Goal: Transaction & Acquisition: Obtain resource

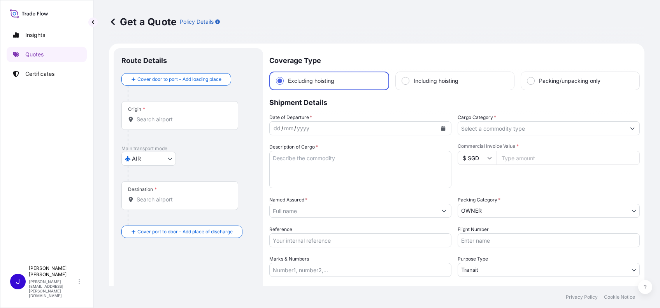
select select "AIR"
select select "27"
select select "Transit"
select select "Yes"
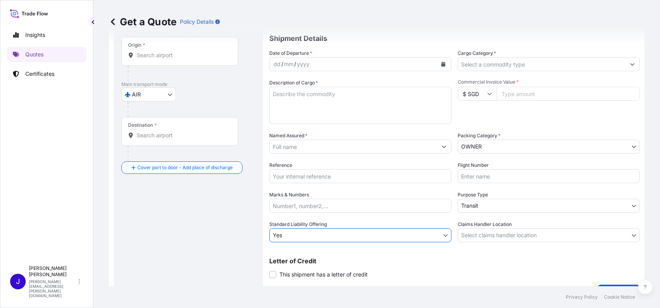
click at [147, 55] on input "Origin *" at bounding box center [183, 55] width 92 height 8
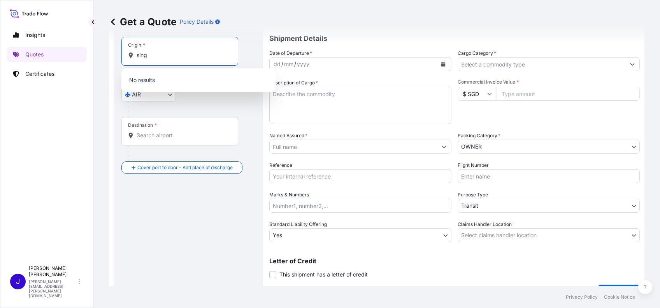
type input "singa"
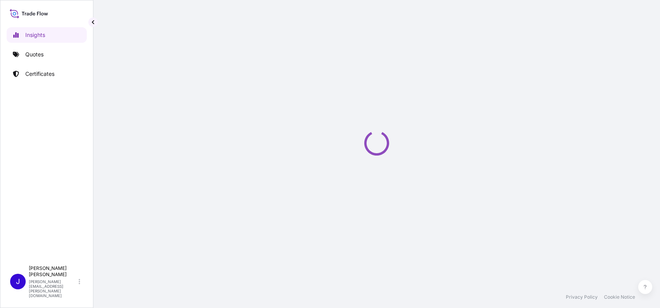
select select "2025"
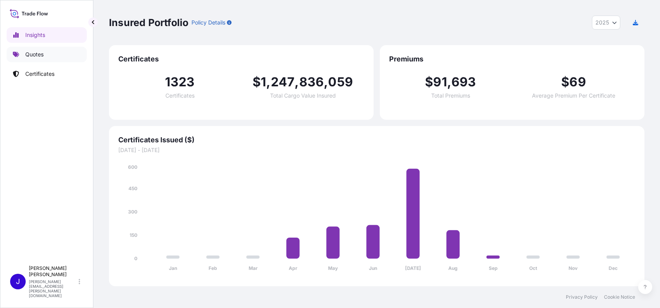
click at [26, 56] on p "Quotes" at bounding box center [34, 55] width 18 height 8
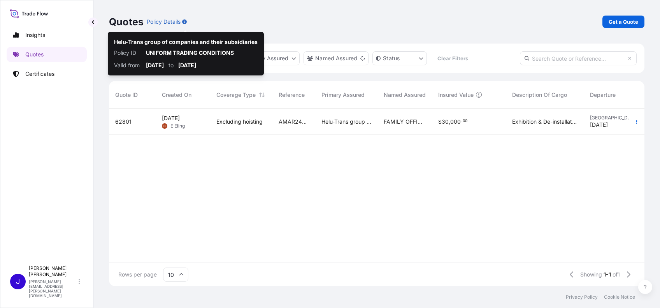
scroll to position [173, 527]
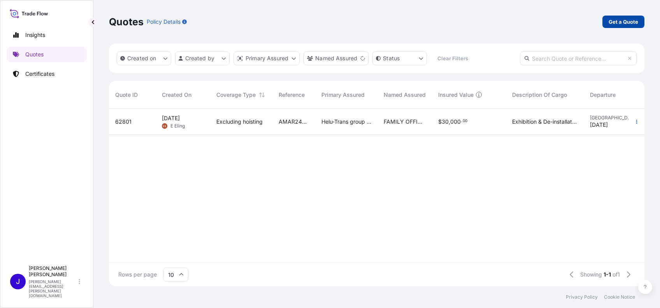
click at [606, 18] on link "Get a Quote" at bounding box center [623, 22] width 42 height 12
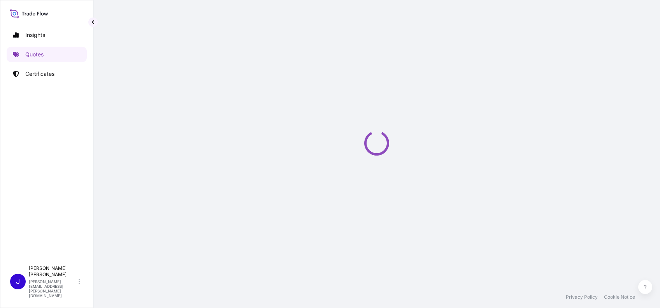
scroll to position [12, 0]
select select "AIR"
select select "27"
select select "Transit"
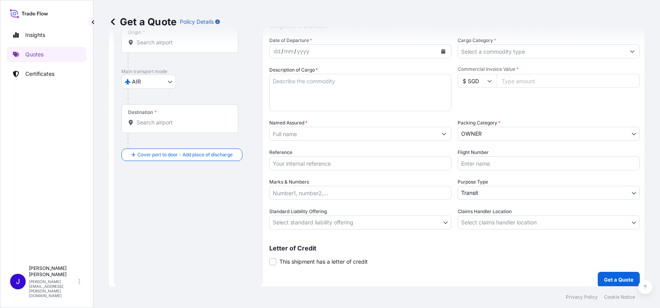
scroll to position [82, 0]
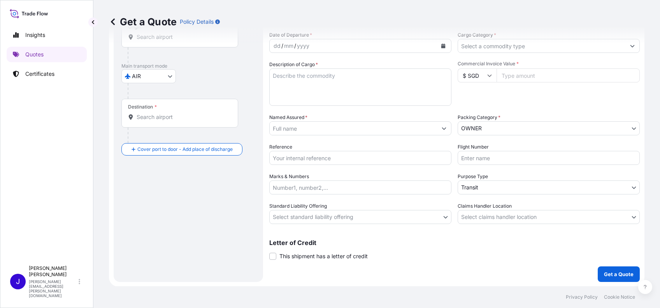
click at [403, 252] on div "Letter of Credit This shipment has a letter of credit Letter of credit * Letter…" at bounding box center [454, 250] width 370 height 21
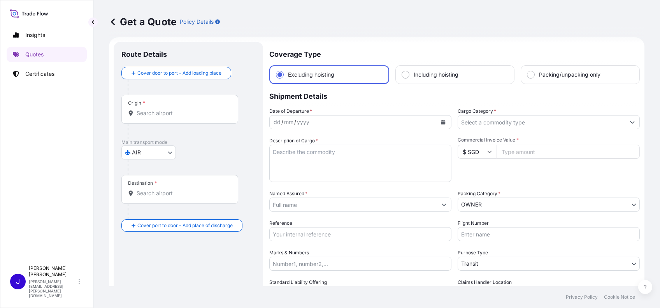
scroll to position [0, 0]
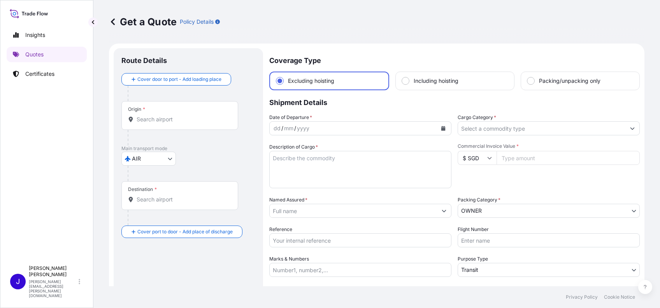
click at [168, 120] on input "Origin *" at bounding box center [183, 120] width 92 height 8
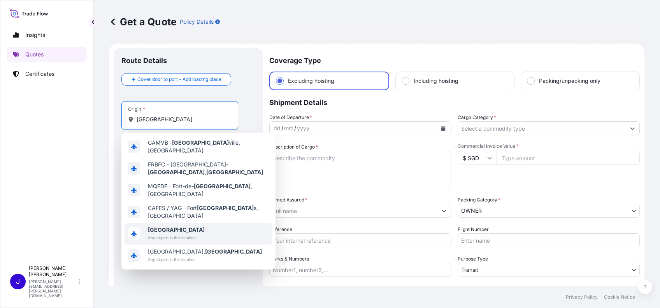
click at [183, 226] on div "France Any airport in this location" at bounding box center [176, 234] width 57 height 16
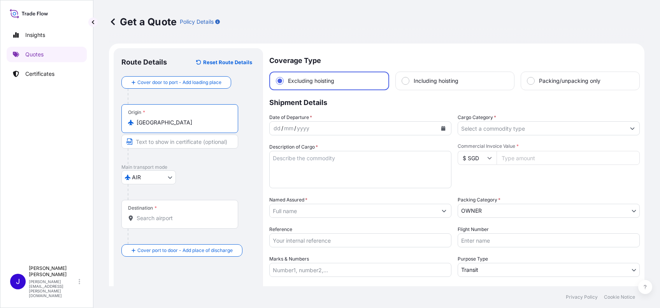
type input "[GEOGRAPHIC_DATA]"
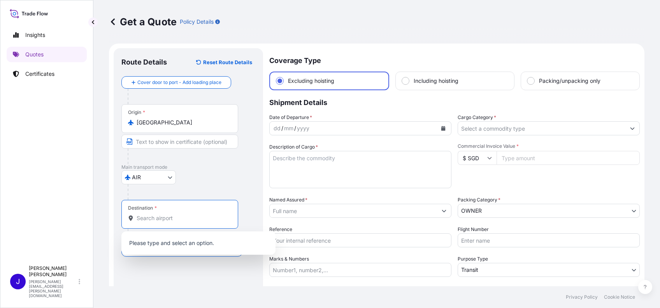
click at [161, 219] on input "Destination *" at bounding box center [183, 218] width 92 height 8
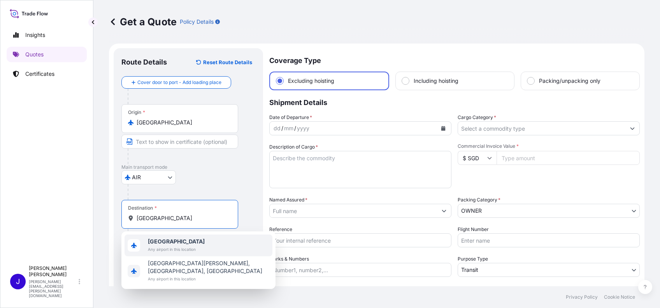
click at [187, 249] on span "Any airport in this location" at bounding box center [176, 249] width 57 height 8
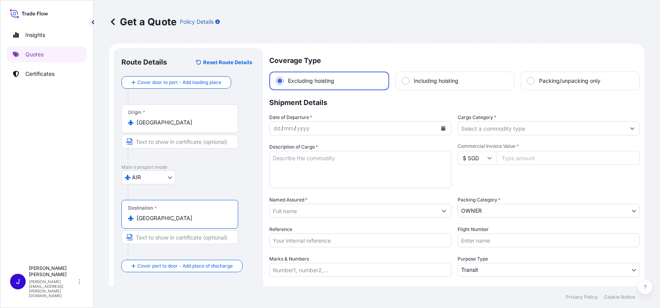
type input "[GEOGRAPHIC_DATA]"
click at [463, 130] on input "Cargo Category *" at bounding box center [541, 128] width 167 height 14
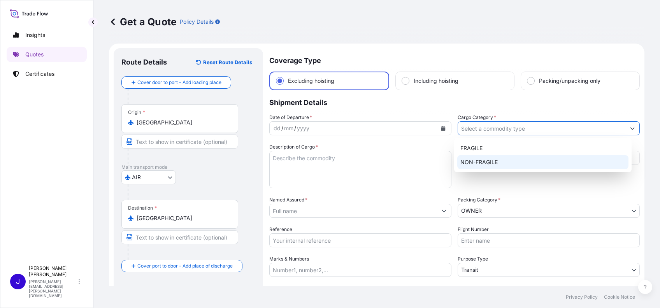
click at [474, 161] on div "NON-FRAGILE" at bounding box center [542, 162] width 171 height 14
type input "NON-FRAGILE"
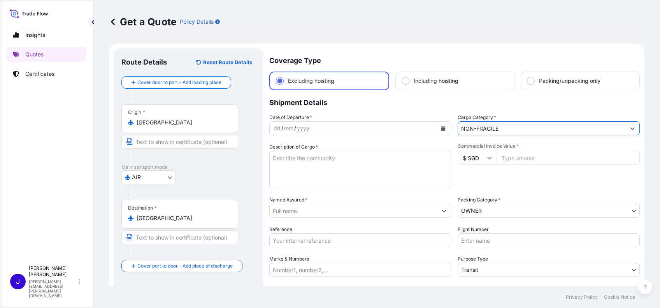
click at [439, 134] on button "Calendar" at bounding box center [443, 128] width 12 height 12
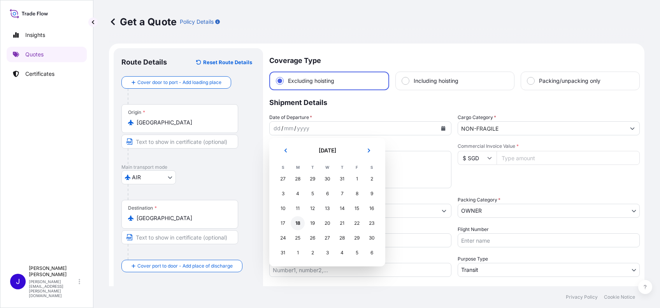
click at [298, 222] on div "18" at bounding box center [298, 223] width 14 height 14
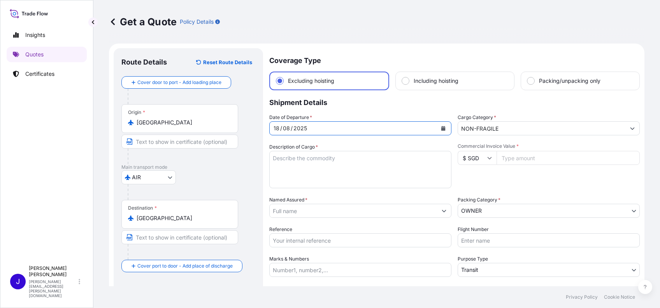
click at [356, 180] on textarea "Description of Cargo *" at bounding box center [360, 169] width 182 height 37
type textarea "test"
click at [530, 157] on input "Commercial Invoice Value *" at bounding box center [567, 158] width 143 height 14
type input "1000"
click at [392, 214] on input "Named Assured *" at bounding box center [351, 211] width 163 height 14
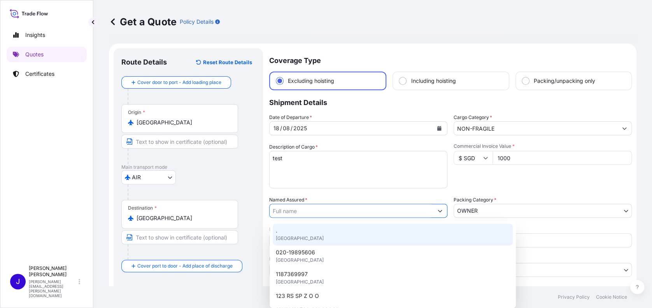
click at [354, 244] on div ". [GEOGRAPHIC_DATA]" at bounding box center [393, 235] width 240 height 22
type input "."
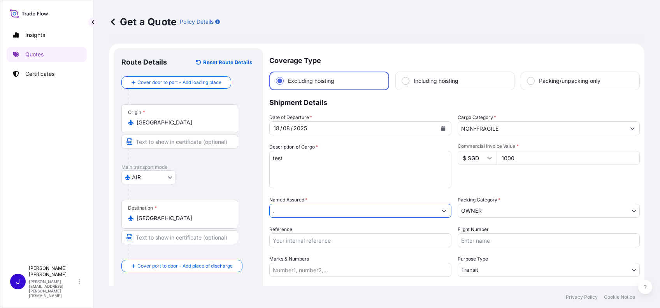
click at [460, 237] on input "Flight Number" at bounding box center [548, 240] width 182 height 14
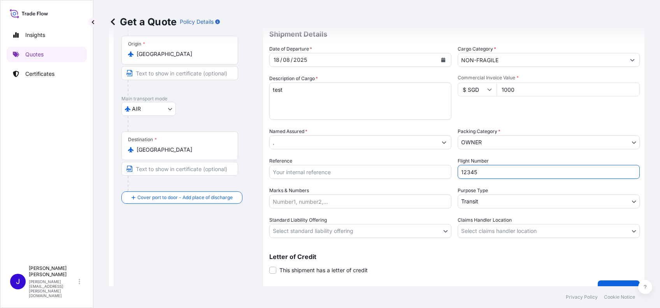
scroll to position [82, 0]
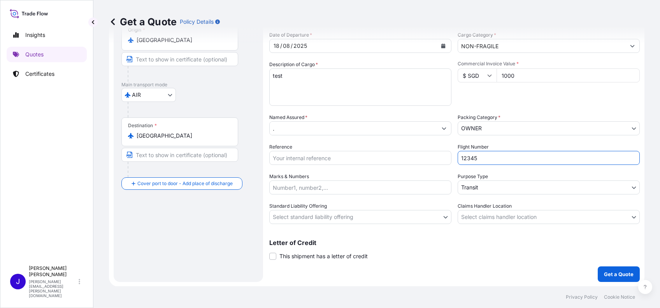
type input "12345"
click at [476, 216] on body "Insights Quotes Certificates J Jennifer Kelly jennifer.ellis@wtwco.com Get a Qu…" at bounding box center [330, 154] width 660 height 308
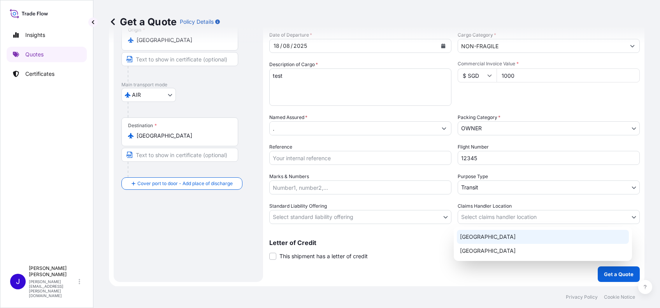
click at [476, 240] on div "[GEOGRAPHIC_DATA]" at bounding box center [543, 237] width 172 height 14
select select "[GEOGRAPHIC_DATA]"
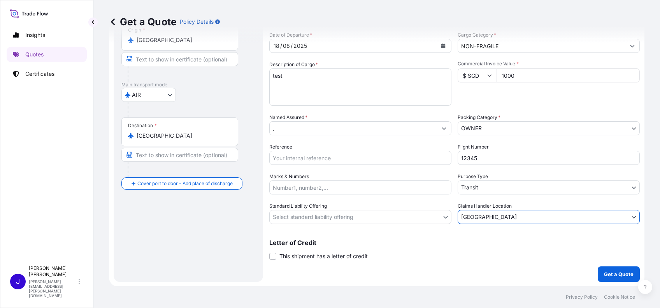
scroll to position [0, 0]
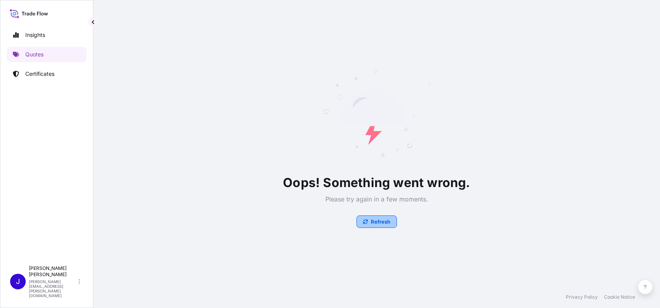
click at [376, 220] on p "Refresh" at bounding box center [380, 222] width 19 height 8
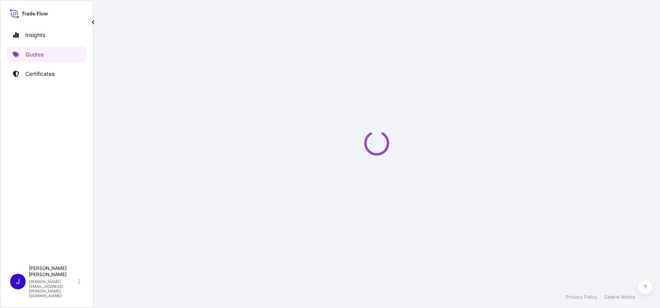
select select "AIR"
select select "27"
select select "Transit"
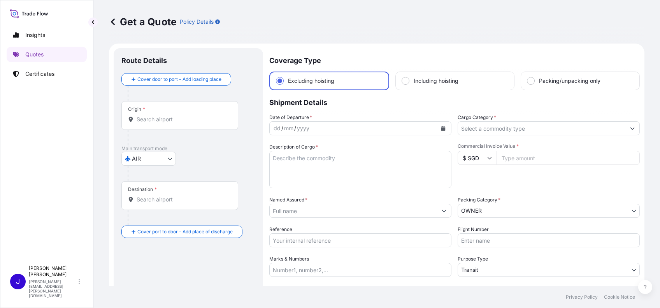
scroll to position [12, 0]
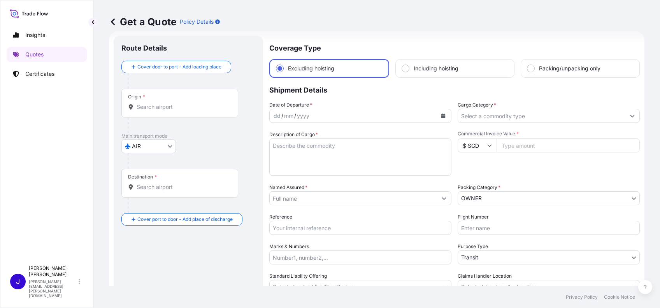
click at [159, 114] on div "Origin *" at bounding box center [179, 103] width 117 height 29
click at [159, 111] on input "Origin *" at bounding box center [183, 107] width 92 height 8
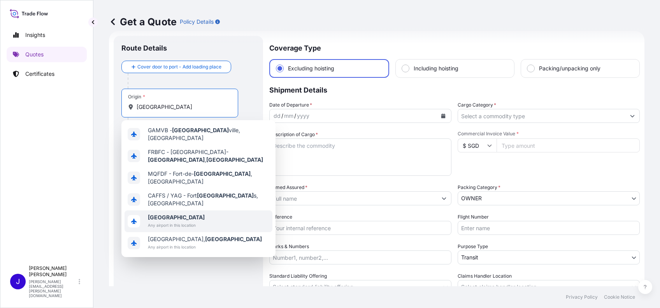
click at [183, 214] on span "[GEOGRAPHIC_DATA]" at bounding box center [176, 218] width 57 height 8
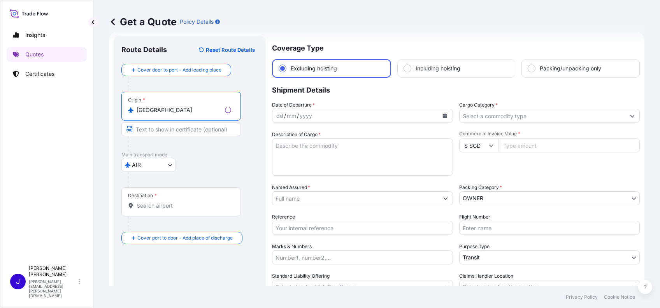
type input "[GEOGRAPHIC_DATA]"
click at [156, 202] on input "Destination *" at bounding box center [184, 206] width 95 height 8
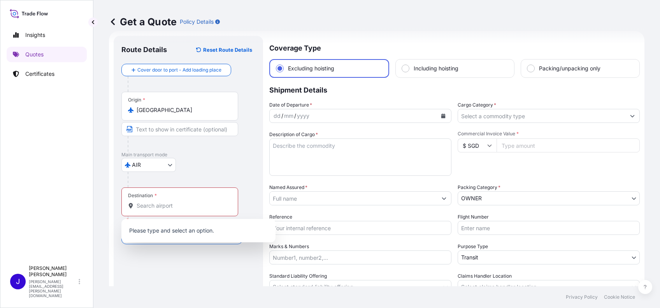
click at [140, 172] on div at bounding box center [192, 180] width 128 height 16
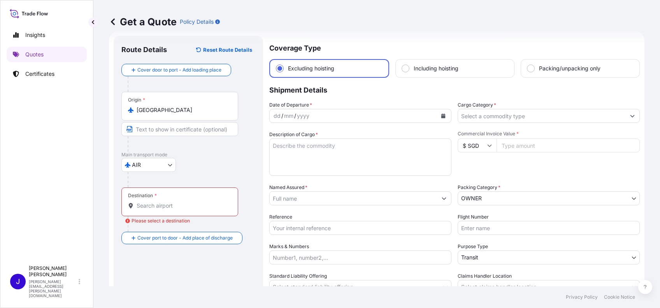
click at [187, 210] on div "Destination *" at bounding box center [179, 201] width 117 height 29
click at [187, 210] on input "Destination * Please select a destination" at bounding box center [183, 206] width 92 height 8
click at [187, 210] on div "Destination *" at bounding box center [179, 201] width 117 height 29
click at [187, 210] on input "Destination * Please select a destination" at bounding box center [183, 206] width 92 height 8
copy label
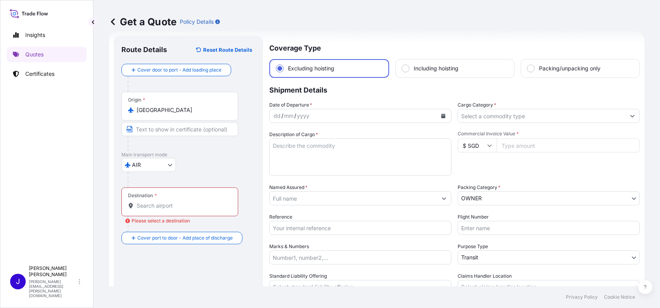
click at [239, 170] on div "Main transport mode AIR COURIER INSTALLATION LAND SEA AIR STORAGE" at bounding box center [188, 170] width 134 height 36
drag, startPoint x: 239, startPoint y: 170, endPoint x: 175, endPoint y: 206, distance: 73.3
click at [175, 206] on input "Destination * Please select a destination" at bounding box center [183, 206] width 92 height 8
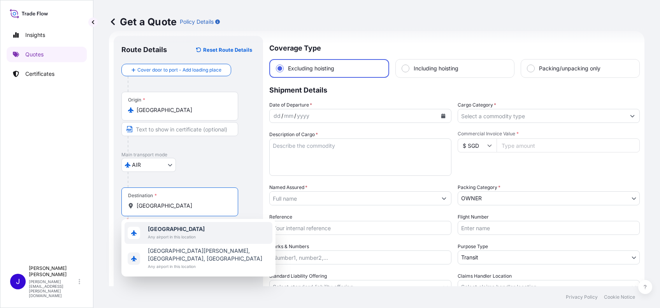
click at [203, 225] on div "[GEOGRAPHIC_DATA] Any airport in this location" at bounding box center [198, 233] width 148 height 22
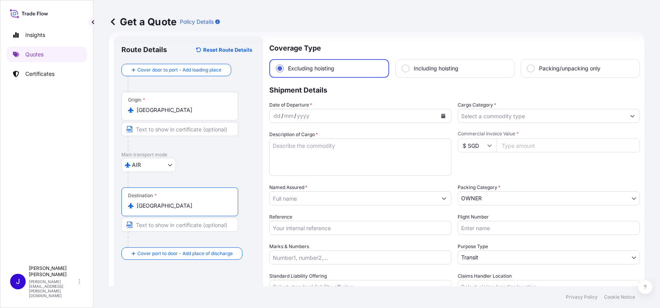
type input "[GEOGRAPHIC_DATA]"
click at [441, 116] on icon "Calendar" at bounding box center [443, 116] width 4 height 5
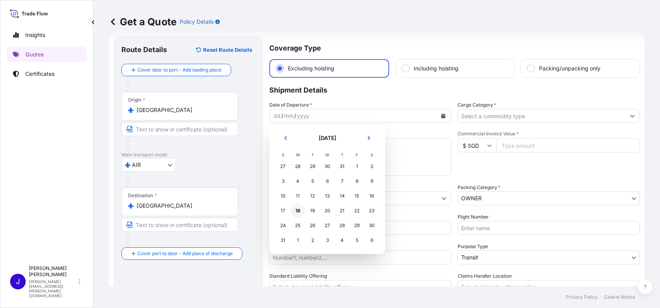
click at [296, 211] on div "18" at bounding box center [298, 211] width 14 height 14
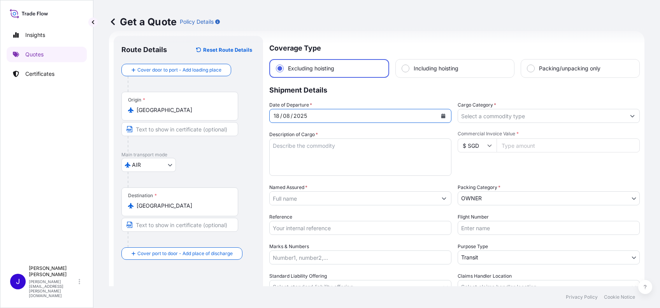
click at [464, 118] on input "Cargo Category *" at bounding box center [541, 116] width 167 height 14
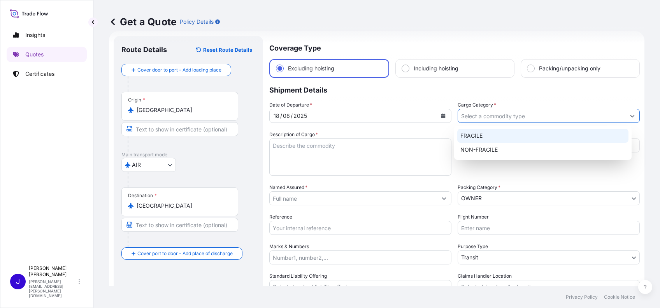
click at [465, 140] on div "FRAGILE" at bounding box center [542, 136] width 171 height 14
type input "FRAGILE"
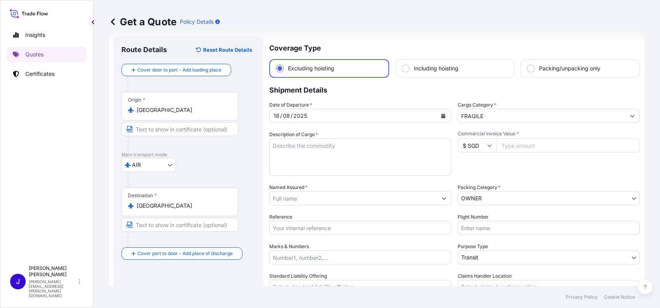
click at [513, 142] on input "Commercial Invoice Value *" at bounding box center [567, 145] width 143 height 14
type input "1000"
click at [380, 156] on textarea "Description of Cargo *" at bounding box center [360, 156] width 182 height 37
type textarea "test"
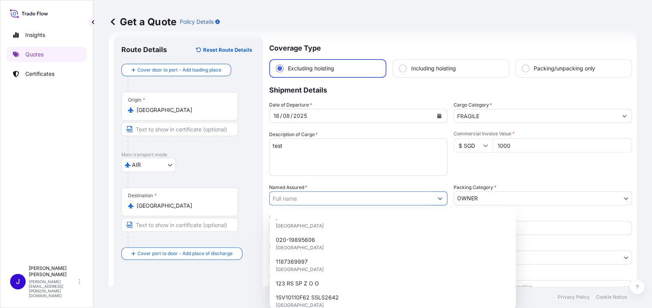
click at [349, 204] on input "Named Assured *" at bounding box center [351, 198] width 163 height 14
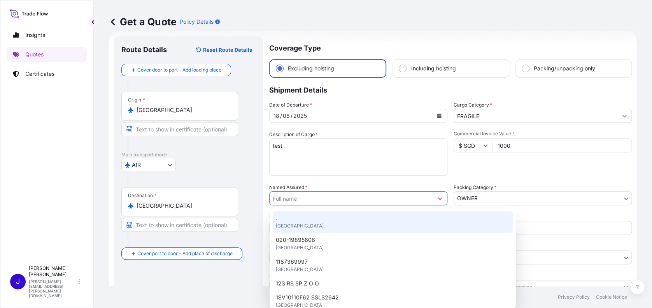
click at [335, 226] on div ". [GEOGRAPHIC_DATA]" at bounding box center [393, 222] width 240 height 22
type input "."
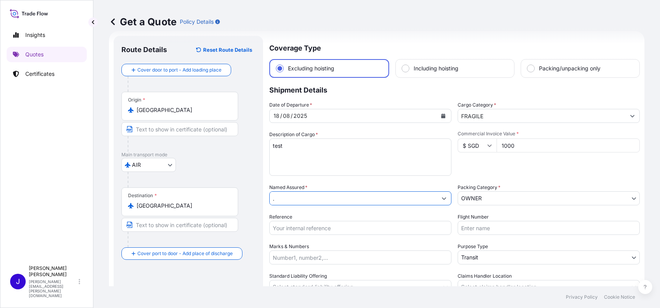
click at [464, 226] on input "Flight Number" at bounding box center [548, 228] width 182 height 14
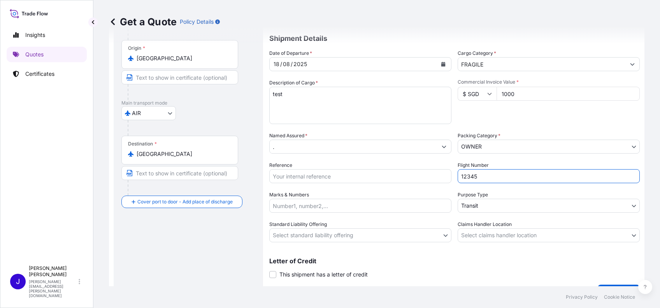
scroll to position [82, 0]
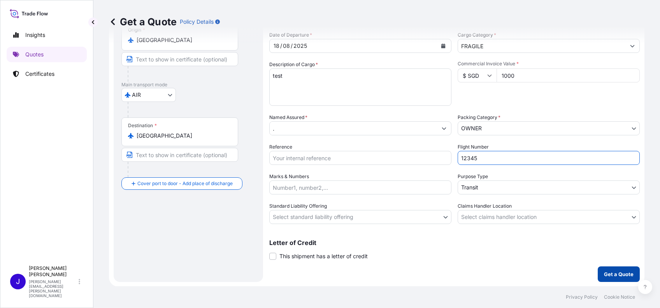
type input "12345"
click at [597, 274] on button "Get a Quote" at bounding box center [618, 274] width 42 height 16
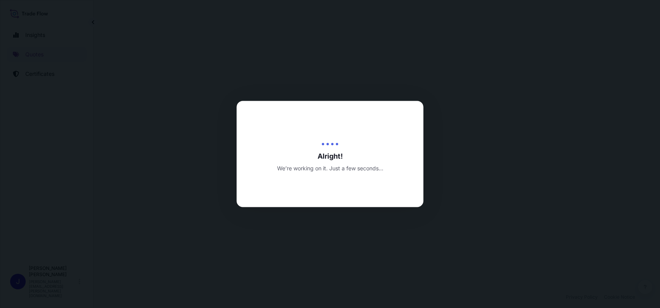
select select "AIR"
select select "Transit"
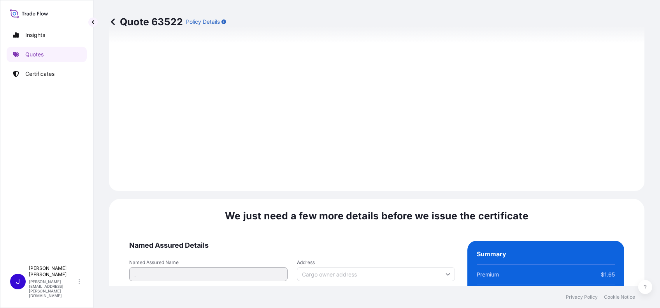
scroll to position [1062, 0]
